Goal: Information Seeking & Learning: Learn about a topic

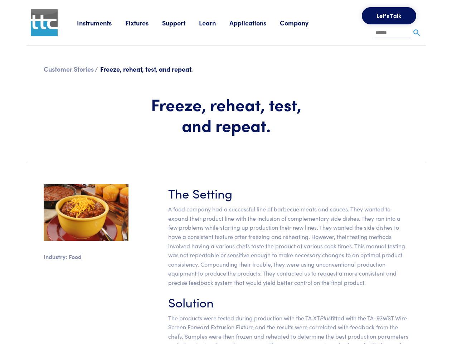
click at [226, 172] on section "Industry: Food The Setting A food company had a successful line of barbecue mea…" at bounding box center [226, 279] width 408 height 224
click at [101, 23] on link "Instruments" at bounding box center [101, 22] width 48 height 9
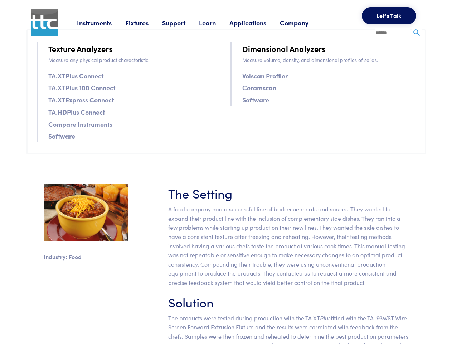
click at [145, 23] on link "Fixtures" at bounding box center [143, 22] width 37 height 9
click at [182, 23] on link "Support" at bounding box center [180, 22] width 37 height 9
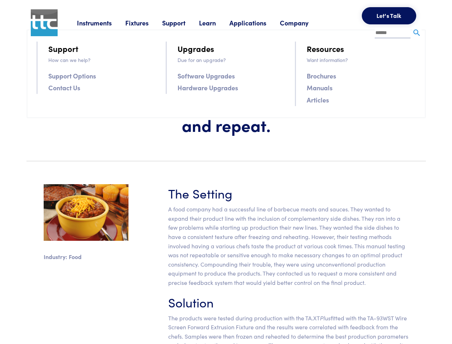
click at [216, 23] on link "Learn" at bounding box center [214, 22] width 30 height 9
click at [257, 23] on link "Applications" at bounding box center [254, 22] width 50 height 9
click at [303, 23] on link "Company" at bounding box center [301, 22] width 42 height 9
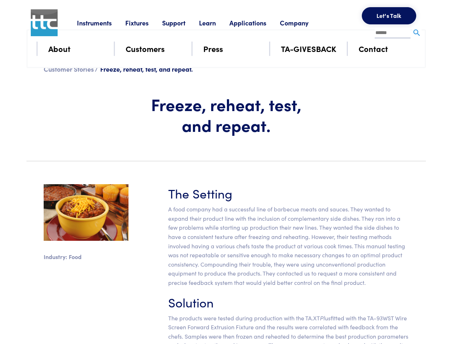
click at [389, 16] on button "Let's Talk" at bounding box center [389, 15] width 54 height 17
